Goal: Find specific page/section: Find specific page/section

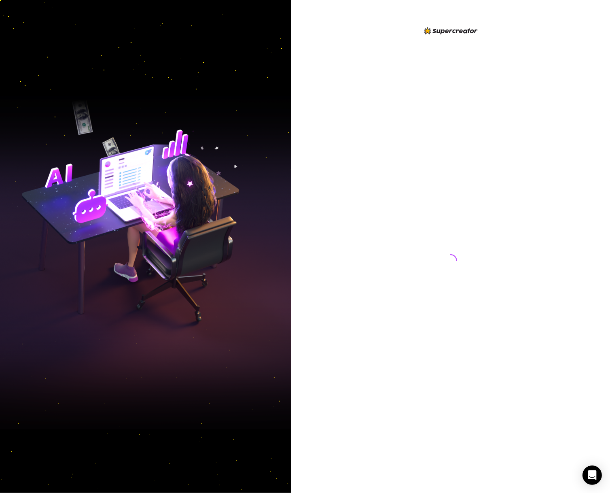
click at [407, 122] on div at bounding box center [450, 253] width 180 height 454
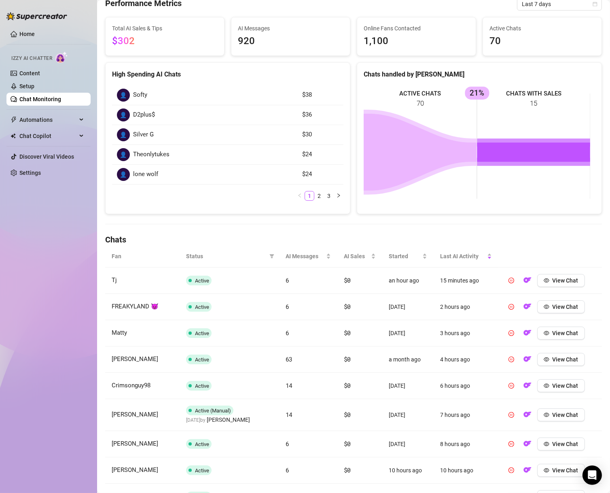
scroll to position [58, 0]
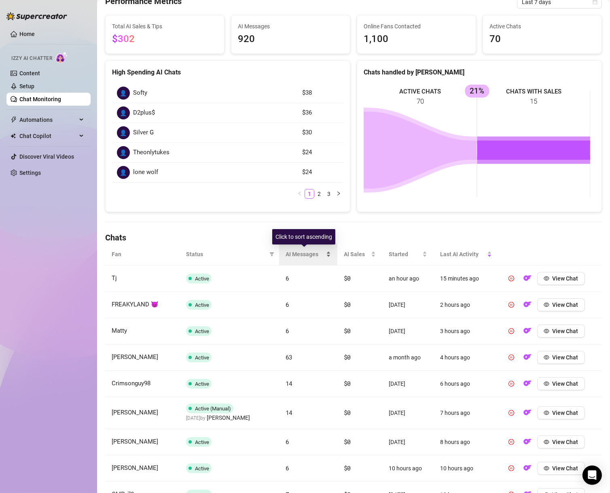
click at [298, 253] on span "AI Messages" at bounding box center [305, 254] width 39 height 9
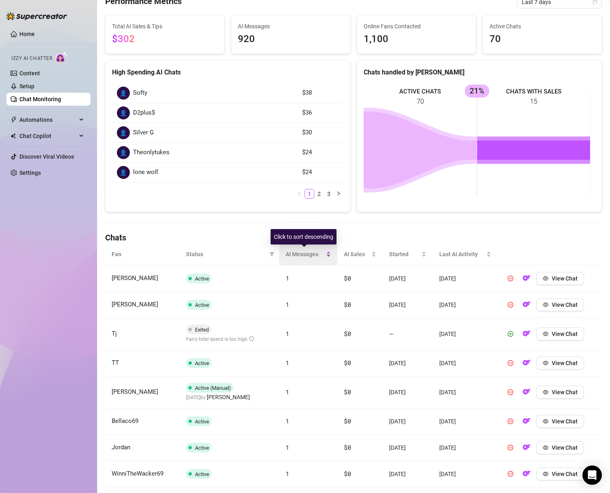
click at [298, 253] on span "AI Messages" at bounding box center [305, 254] width 39 height 9
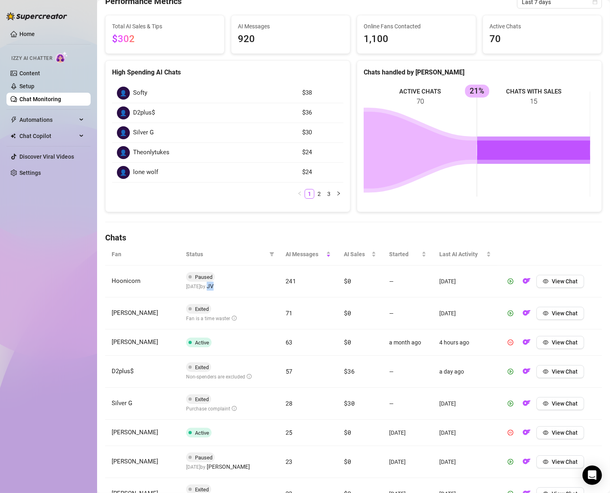
drag, startPoint x: 216, startPoint y: 284, endPoint x: 231, endPoint y: 286, distance: 15.2
click at [231, 286] on td "Paused 5 days ago by JV" at bounding box center [229, 281] width 99 height 32
click at [262, 306] on td "Exited Fan is a time waster" at bounding box center [229, 313] width 99 height 32
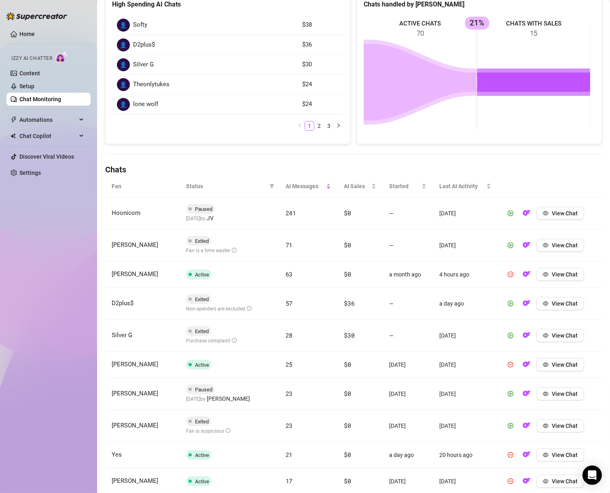
scroll to position [136, 0]
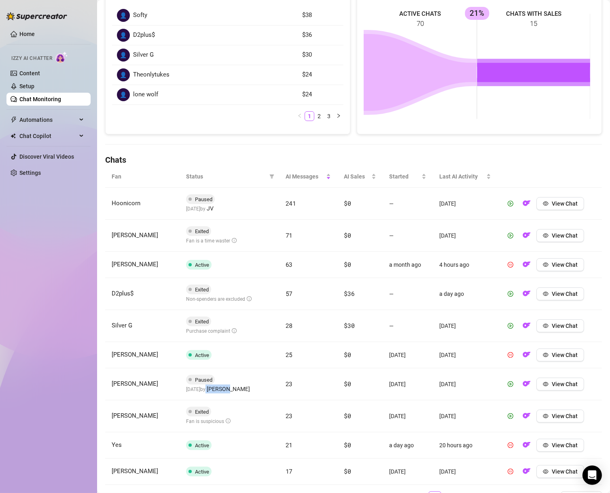
drag, startPoint x: 213, startPoint y: 388, endPoint x: 250, endPoint y: 375, distance: 39.4
click at [237, 386] on span "6 days ago by Oscar C." at bounding box center [218, 389] width 64 height 6
click at [257, 369] on td "Paused 6 days ago by Oscar C." at bounding box center [229, 384] width 99 height 32
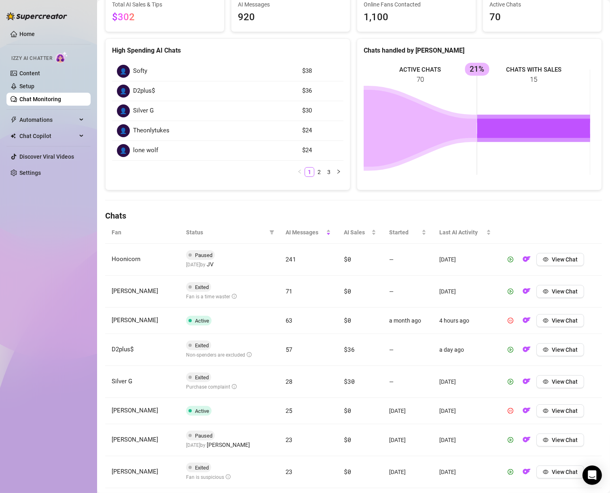
scroll to position [78, 0]
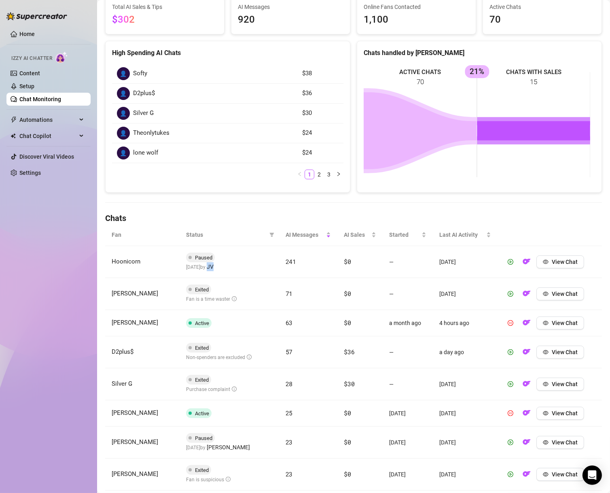
drag, startPoint x: 216, startPoint y: 266, endPoint x: 226, endPoint y: 267, distance: 10.1
click at [226, 267] on td "Paused 5 days ago by JV" at bounding box center [229, 262] width 99 height 32
click at [279, 277] on td "241" at bounding box center [308, 262] width 58 height 32
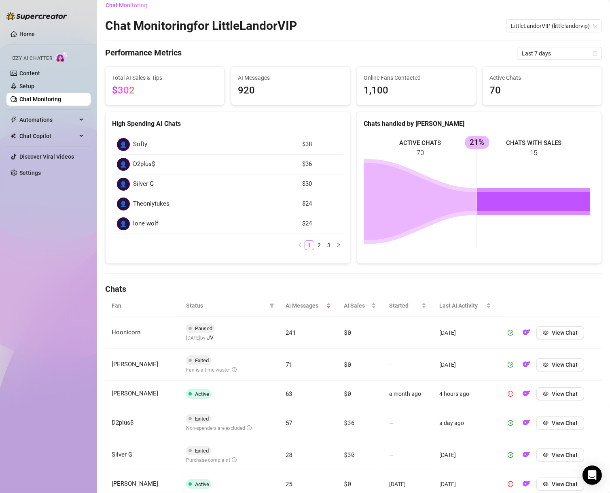
scroll to position [0, 0]
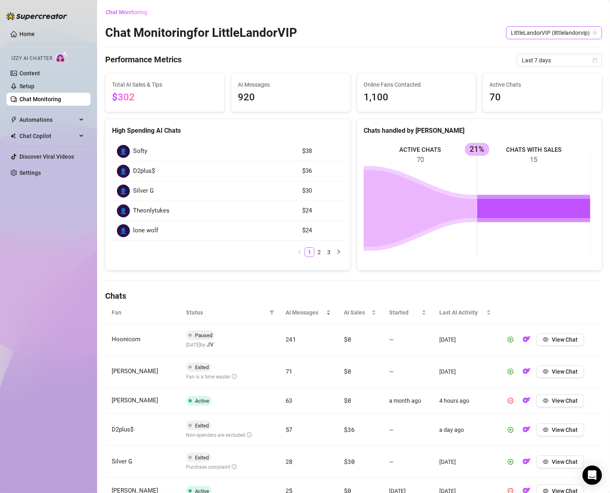
click at [550, 29] on span "LittleLandorVIP (littlelandorvip)" at bounding box center [554, 33] width 86 height 12
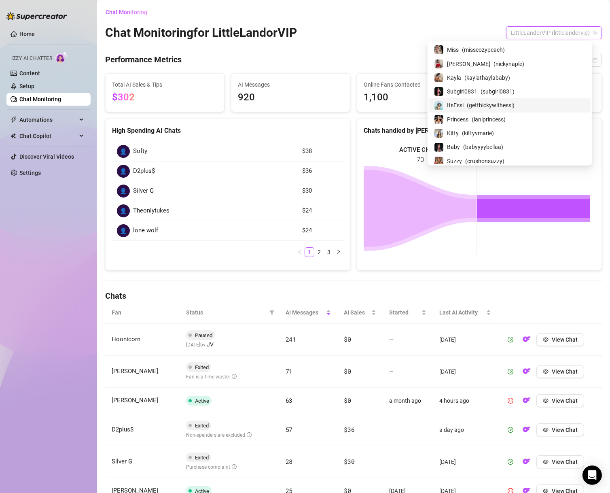
scroll to position [233, 0]
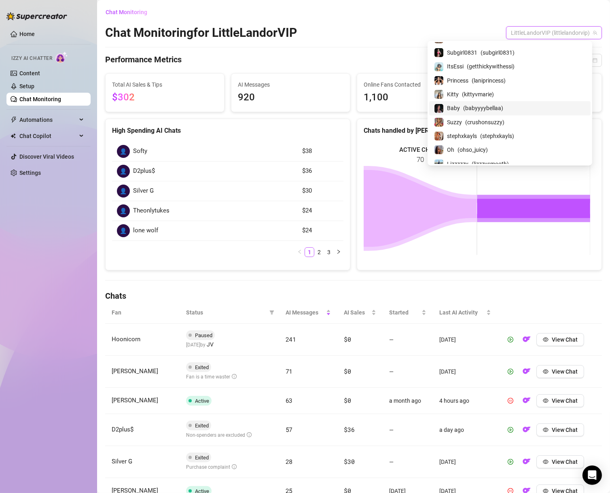
click at [503, 106] on span "( babyyyybellaa )" at bounding box center [483, 108] width 40 height 9
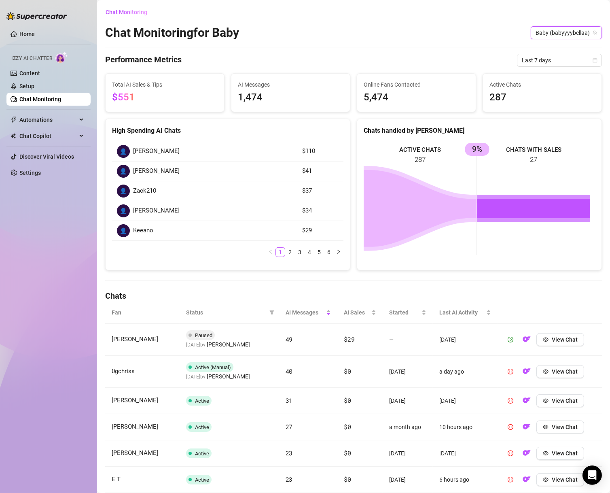
click at [241, 309] on span "Status" at bounding box center [226, 312] width 80 height 9
click at [304, 315] on span "AI Messages" at bounding box center [305, 312] width 39 height 9
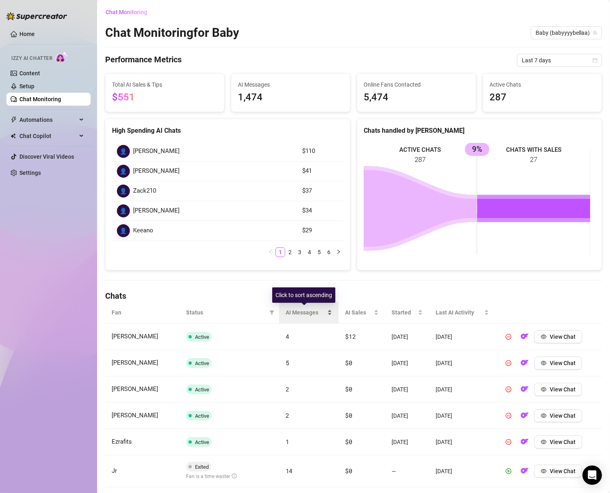
click at [304, 315] on span "AI Messages" at bounding box center [306, 312] width 40 height 9
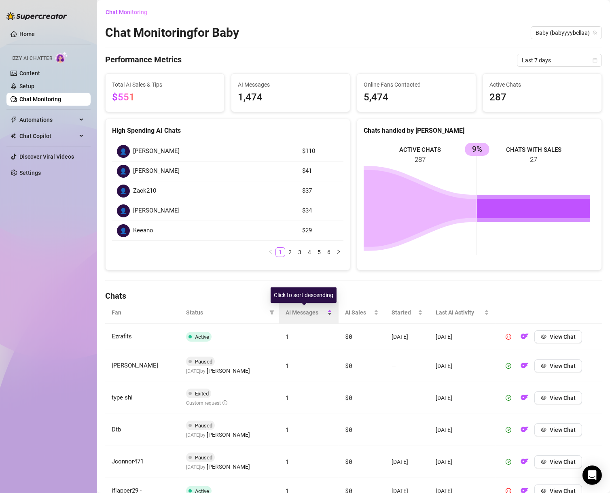
click at [304, 315] on span "AI Messages" at bounding box center [306, 312] width 40 height 9
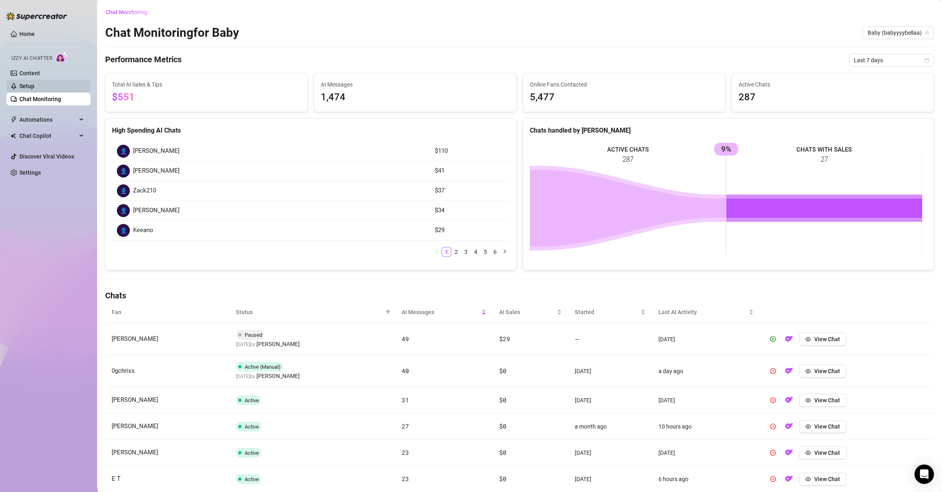
click at [34, 83] on link "Setup" at bounding box center [26, 86] width 15 height 6
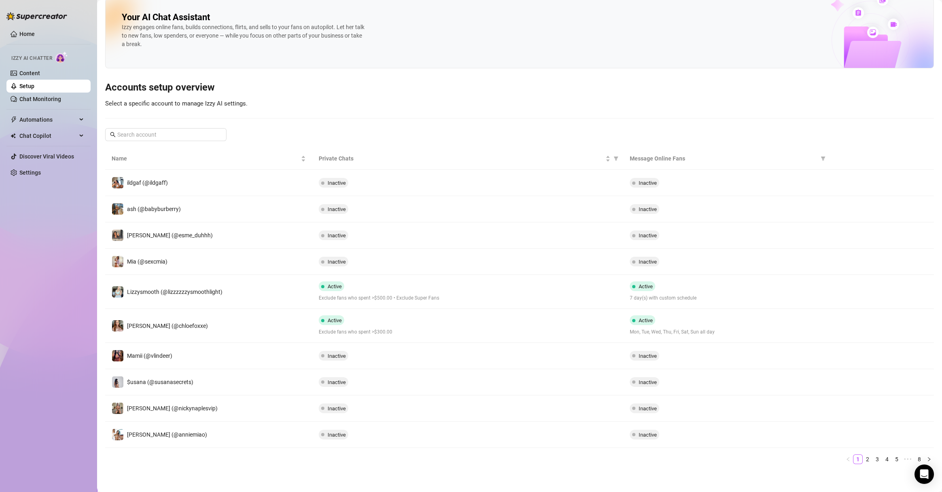
scroll to position [10, 0]
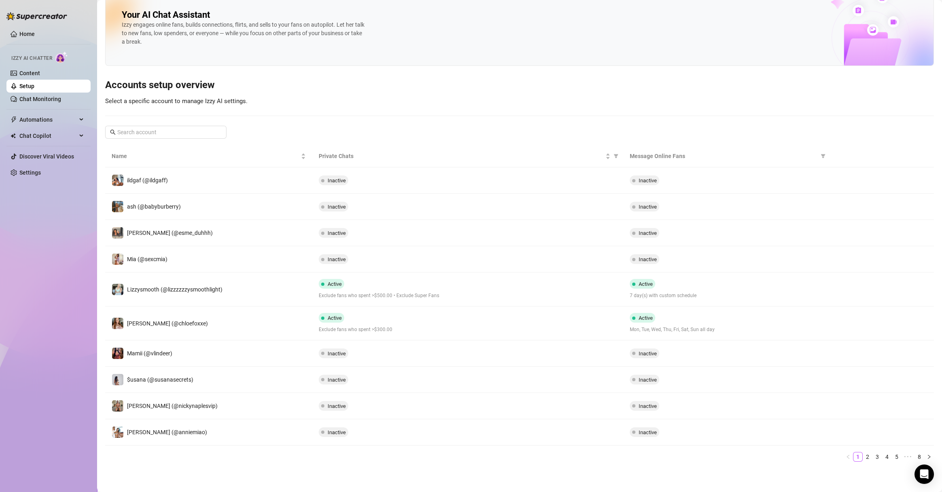
drag, startPoint x: 899, startPoint y: 221, endPoint x: 897, endPoint y: 233, distance: 12.0
click at [609, 221] on td at bounding box center [882, 233] width 104 height 26
